Goal: Find specific page/section: Find specific page/section

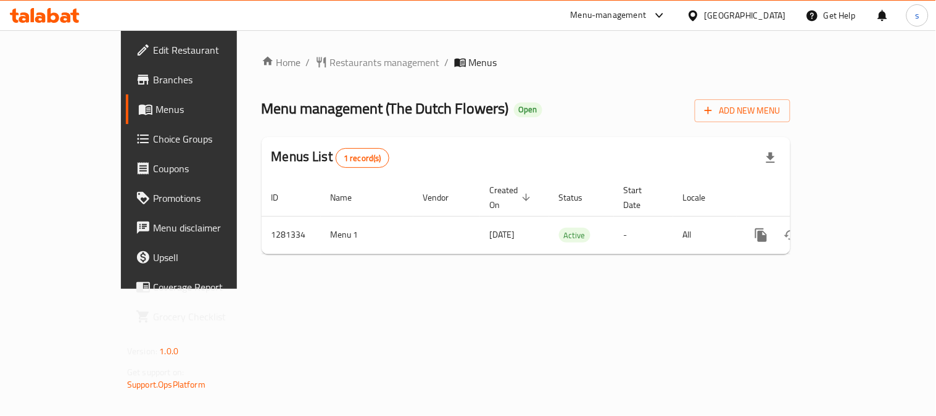
click at [704, 19] on div at bounding box center [696, 16] width 18 height 14
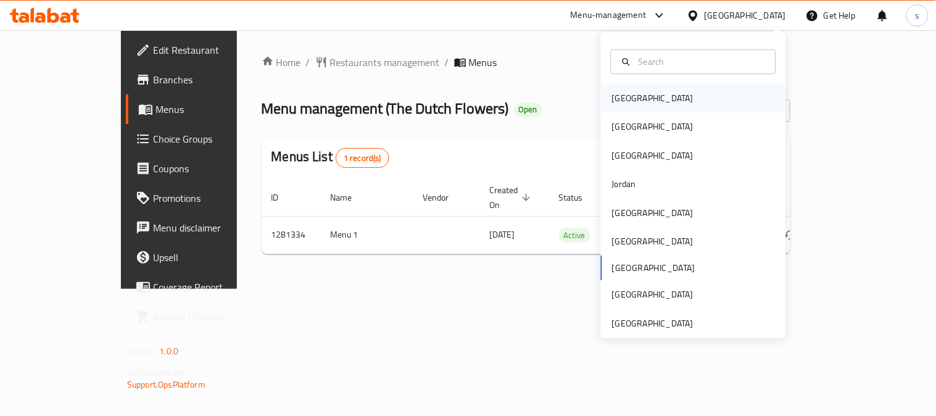
click at [629, 94] on div "[GEOGRAPHIC_DATA]" at bounding box center [652, 98] width 81 height 14
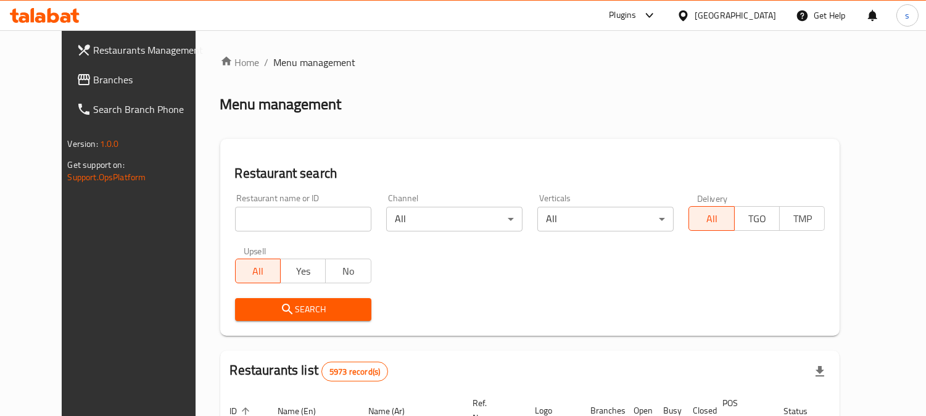
click at [94, 81] on span "Branches" at bounding box center [150, 79] width 113 height 15
